Goal: Transaction & Acquisition: Obtain resource

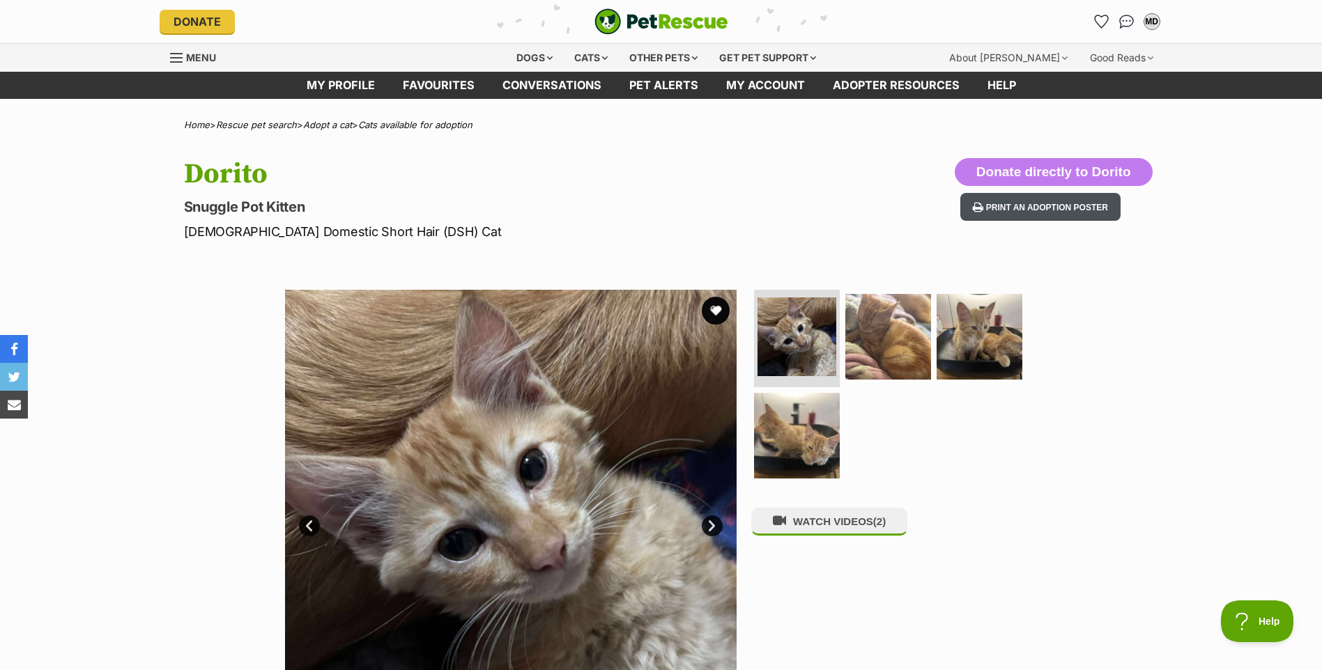
click at [1063, 208] on button "Print an adoption poster" at bounding box center [1040, 207] width 160 height 29
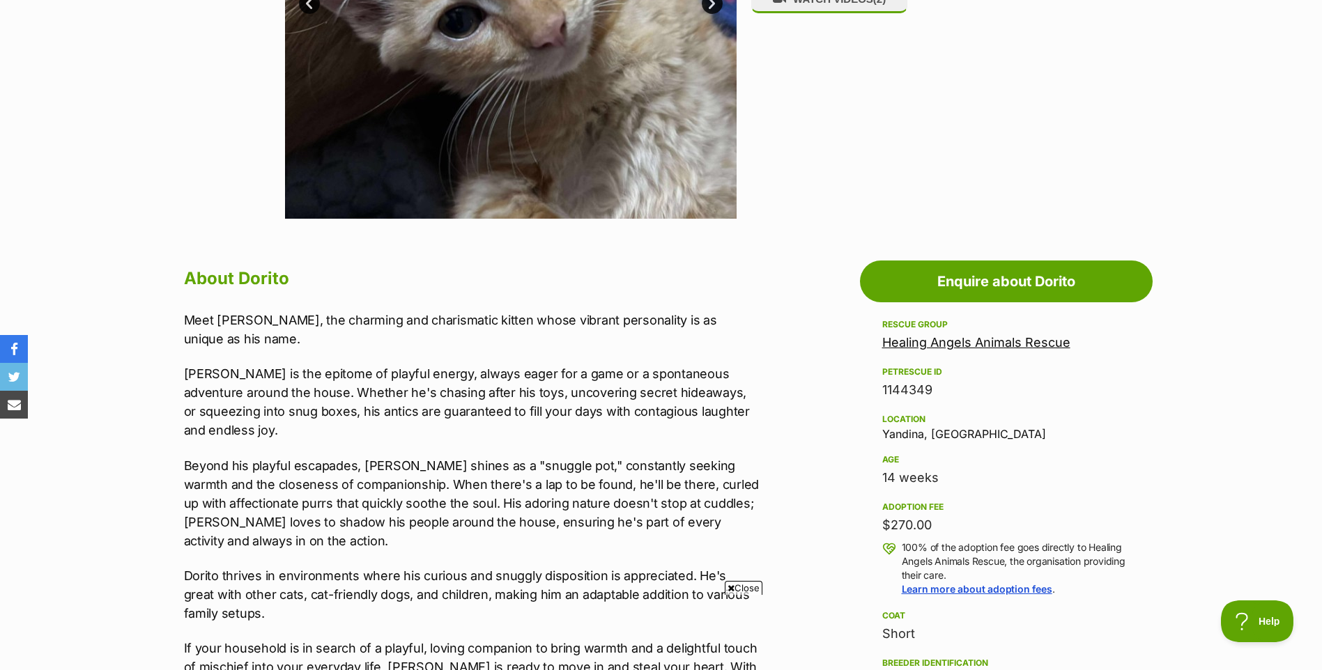
scroll to position [557, 0]
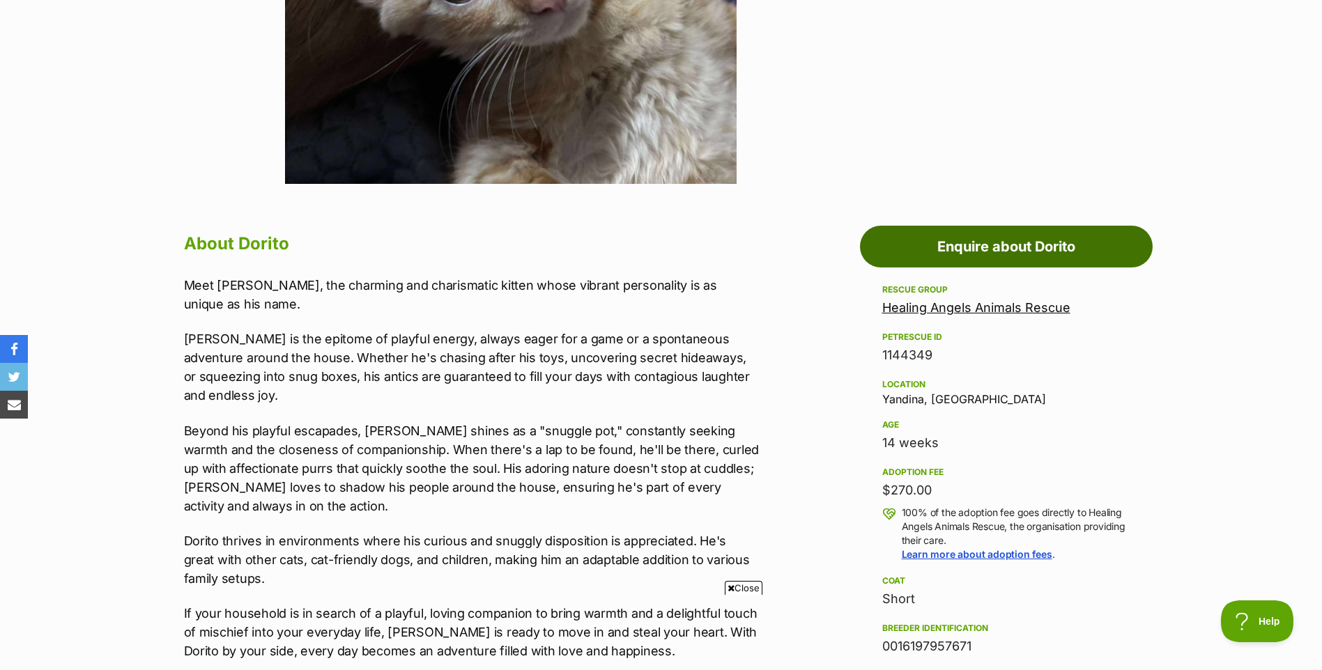
click at [1035, 244] on link "Enquire about Dorito" at bounding box center [1006, 247] width 293 height 42
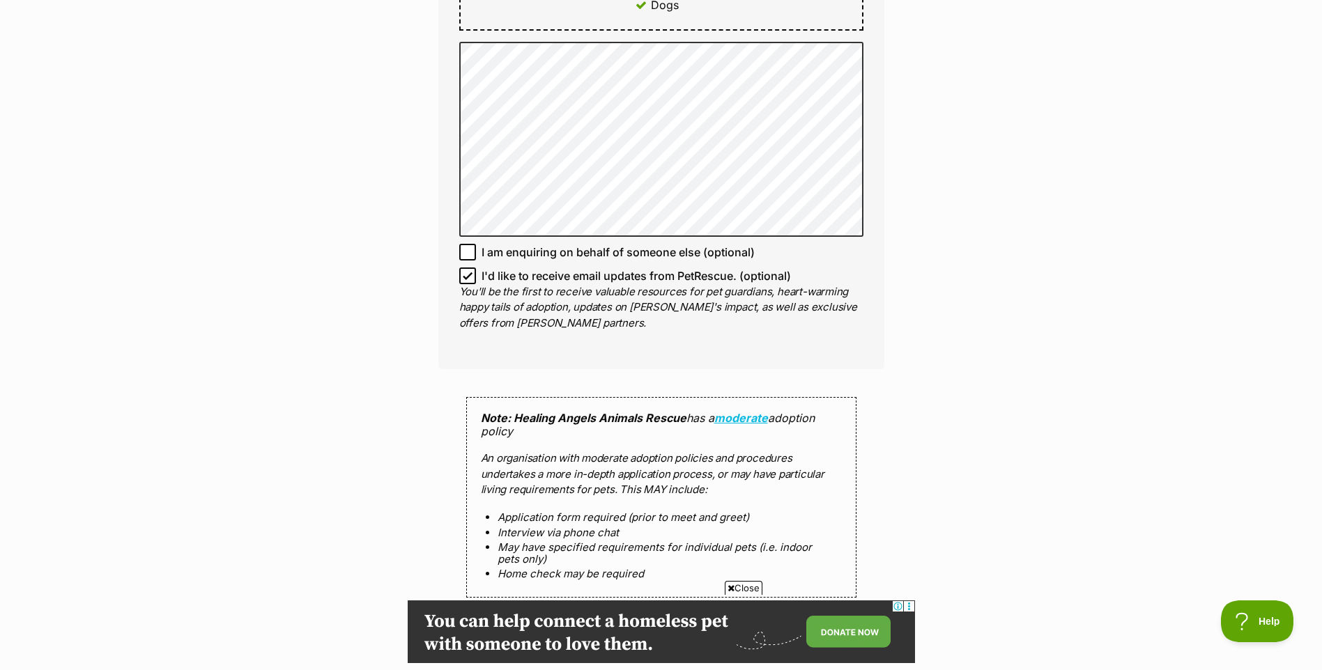
scroll to position [906, 0]
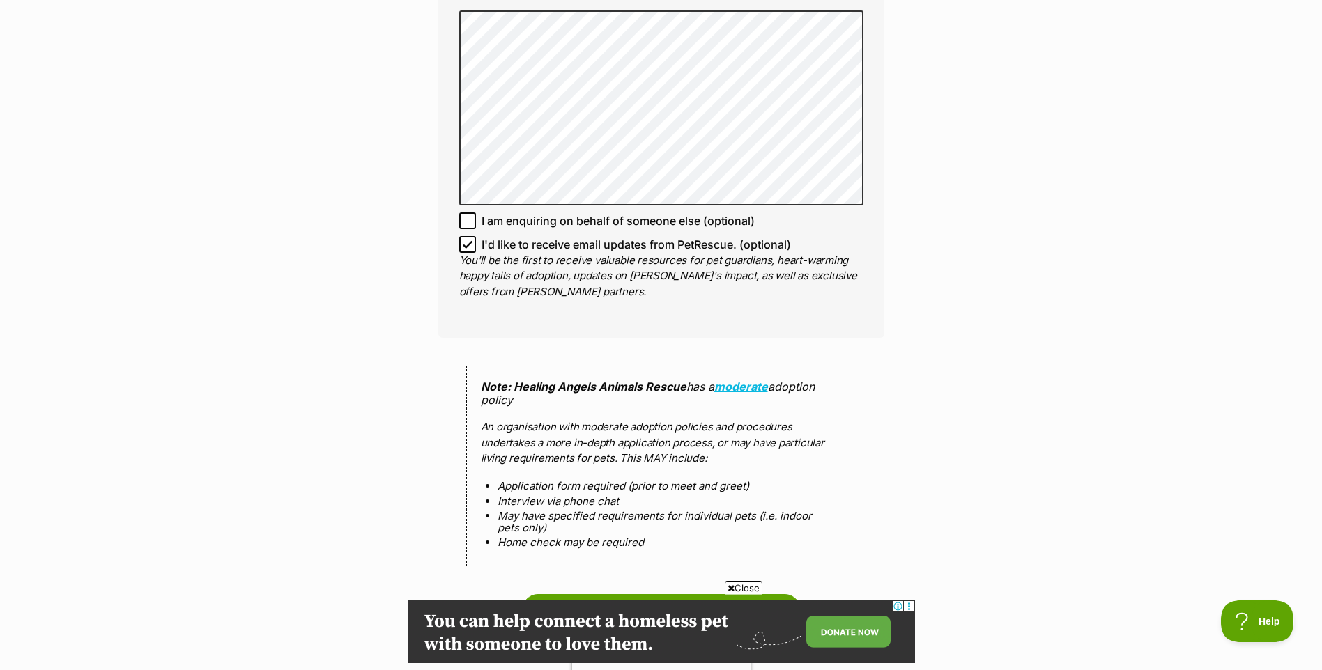
click at [469, 242] on icon at bounding box center [468, 245] width 10 height 10
click at [469, 242] on input "I'd like to receive email updates from PetRescue. (optional)" at bounding box center [467, 244] width 17 height 17
checkbox input "false"
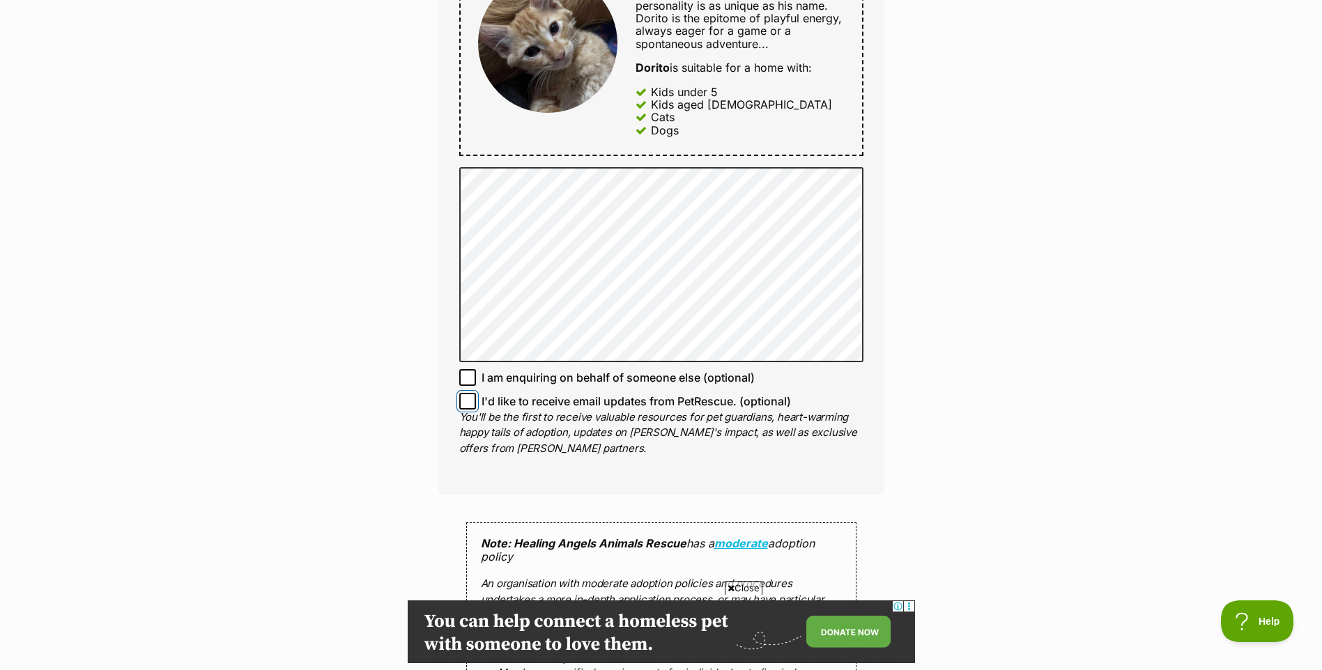
scroll to position [1045, 0]
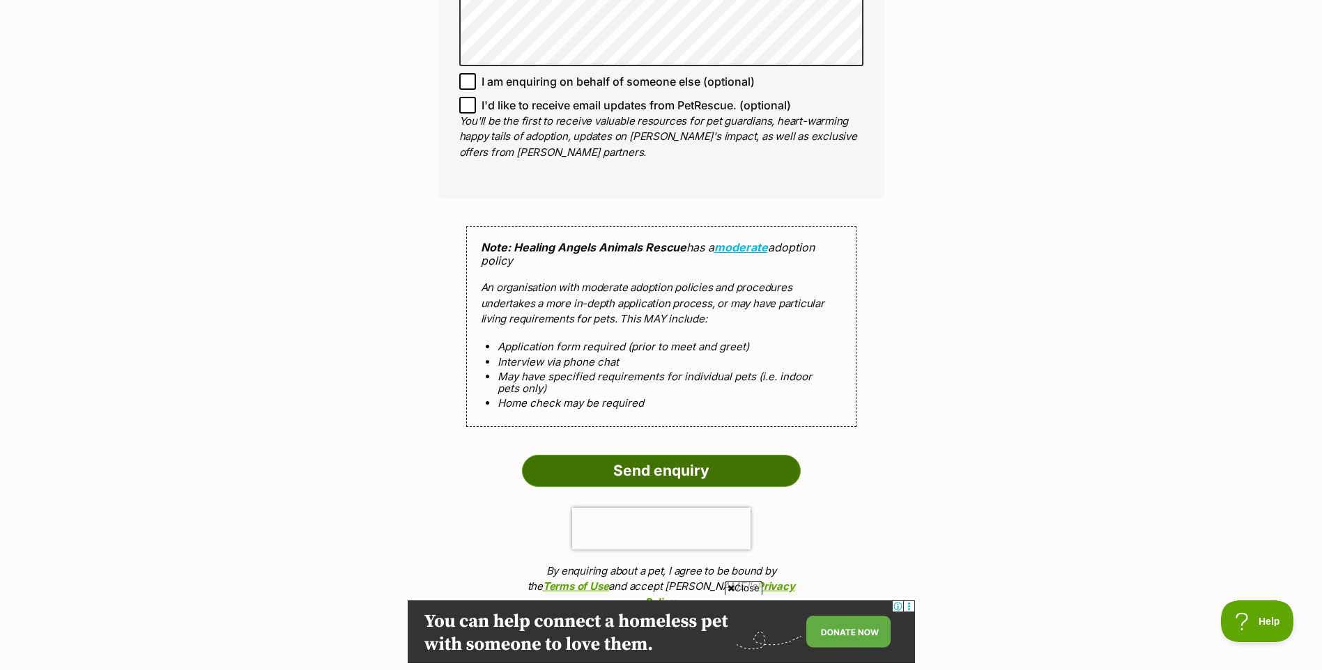
click at [702, 468] on input "Send enquiry" at bounding box center [661, 471] width 279 height 32
